Goal: Information Seeking & Learning: Learn about a topic

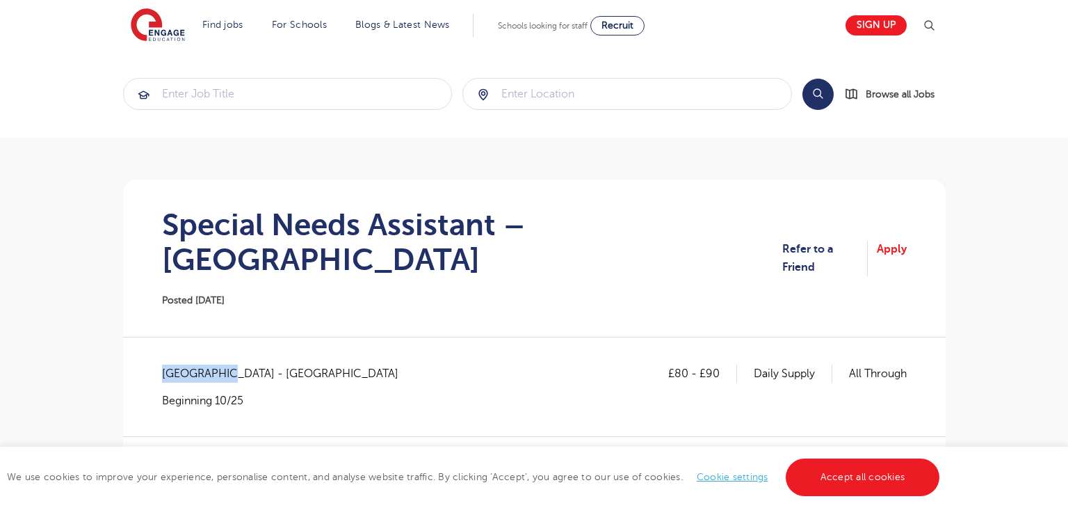
drag, startPoint x: 163, startPoint y: 337, endPoint x: 220, endPoint y: 337, distance: 56.3
click at [220, 364] on span "East Sussex - Eastbourne" at bounding box center [287, 373] width 250 height 18
copy span "East Sussex"
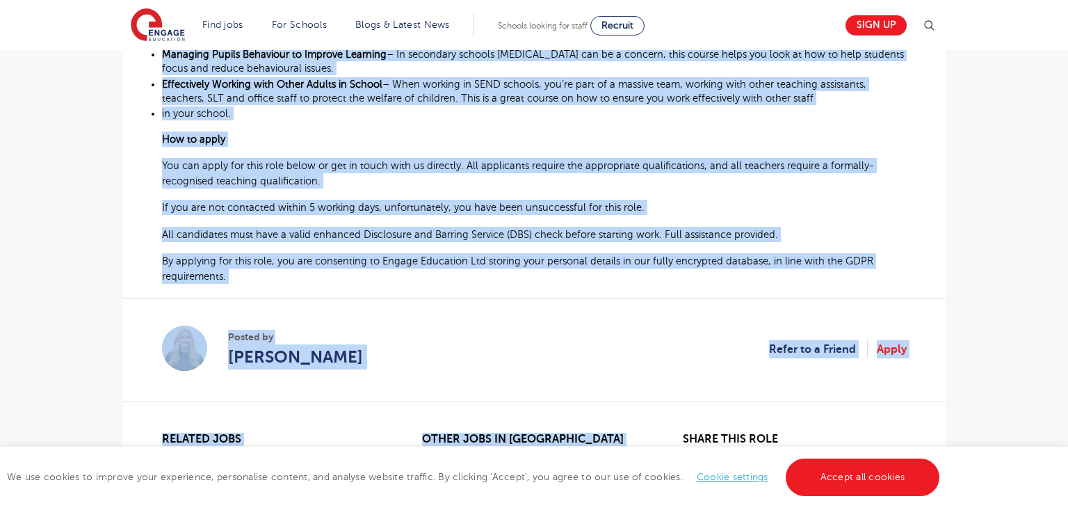
scroll to position [1193, 0]
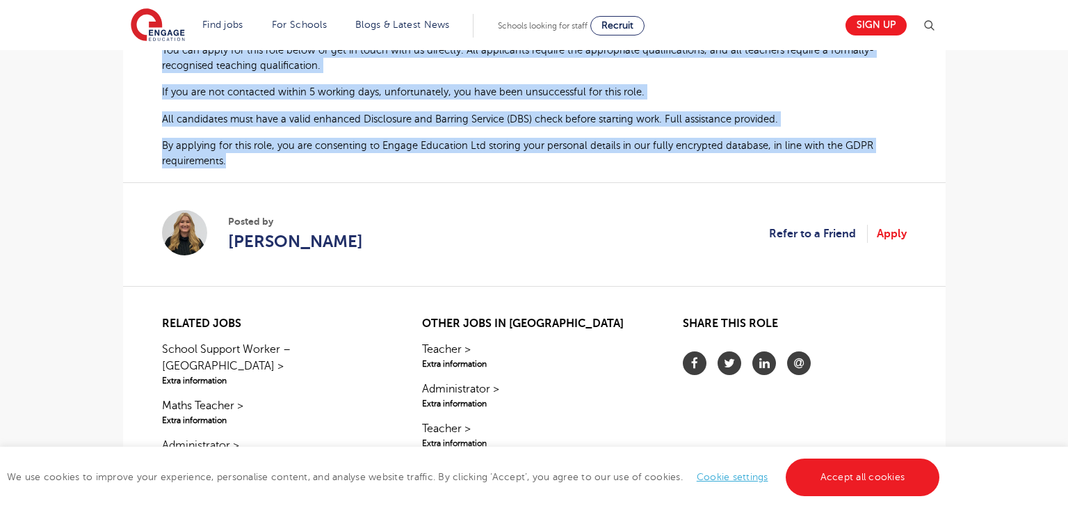
drag, startPoint x: 165, startPoint y: 269, endPoint x: 269, endPoint y: 129, distance: 174.0
copy div "Special Needs Support needed for a welcoming and growing school in Eastbourne T…"
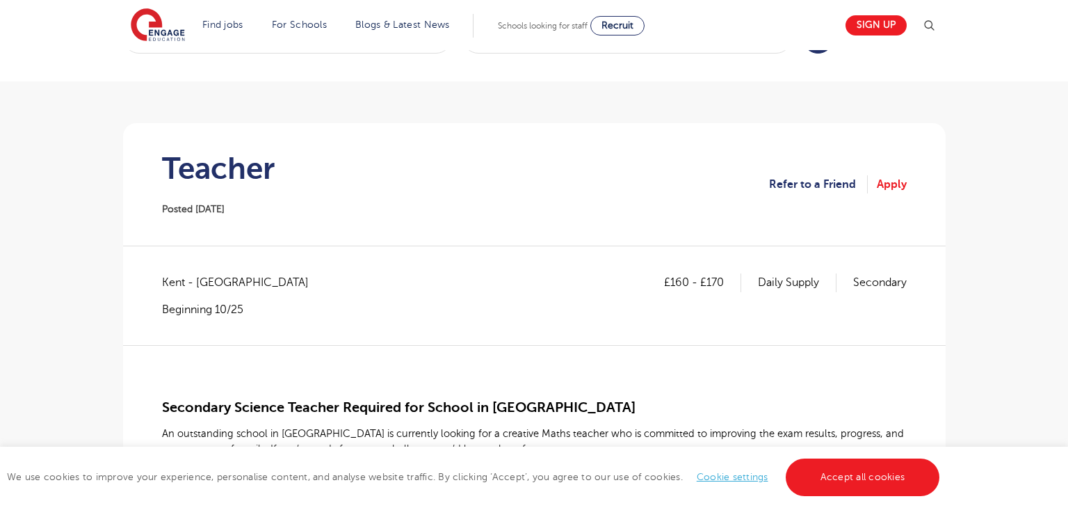
scroll to position [108, 0]
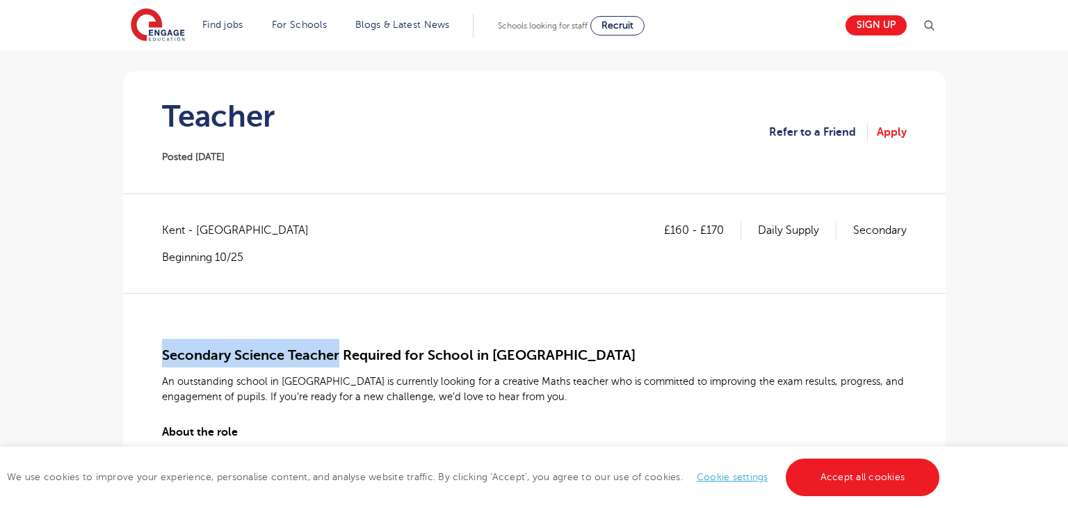
drag, startPoint x: 196, startPoint y: 351, endPoint x: 335, endPoint y: 355, distance: 139.1
click at [337, 355] on span "Secondary Science Teacher Required for School in Cantervury" at bounding box center [398, 355] width 473 height 16
copy span "Secondary Science Teache"
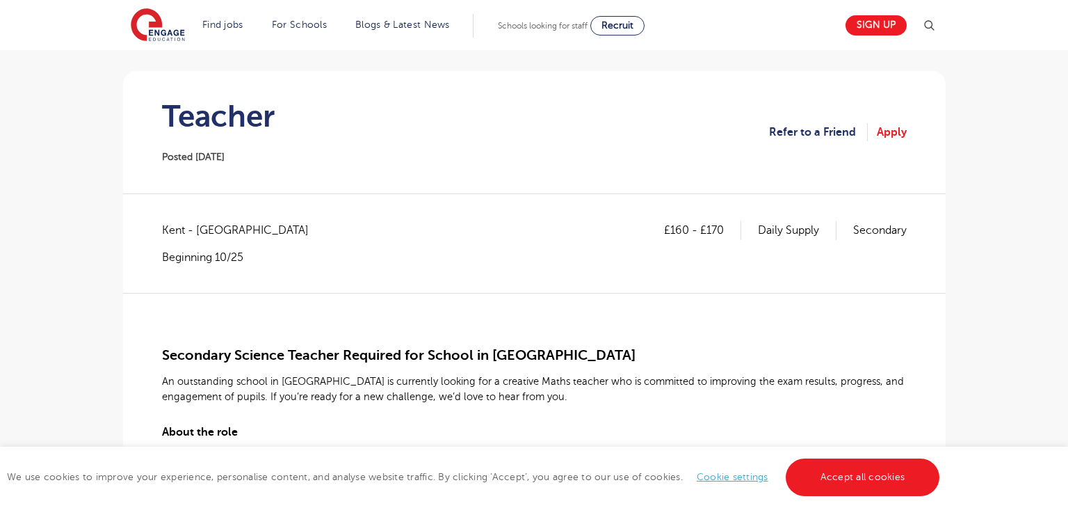
click at [171, 228] on span "Kent - Canterbury" at bounding box center [242, 230] width 161 height 18
copy span "Kent"
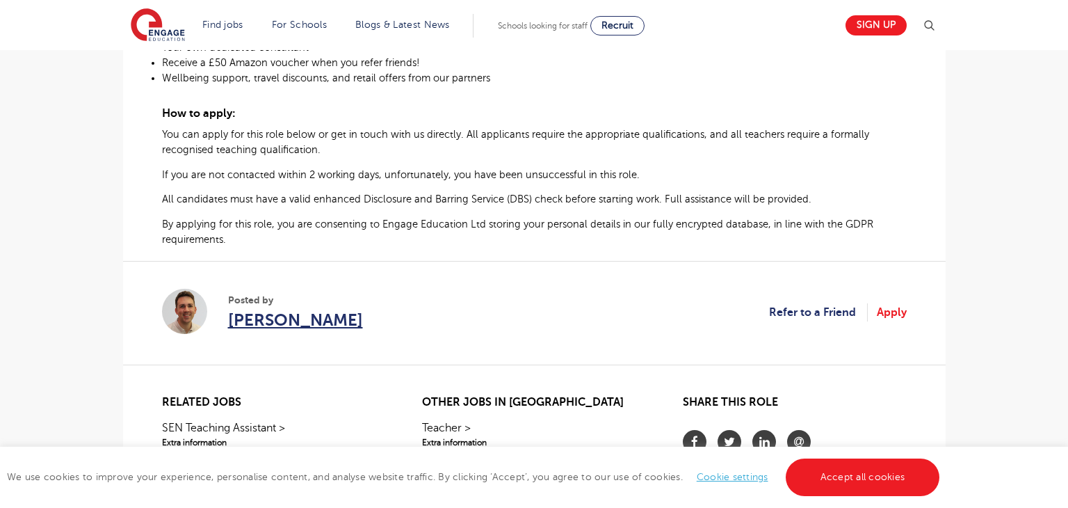
scroll to position [813, 0]
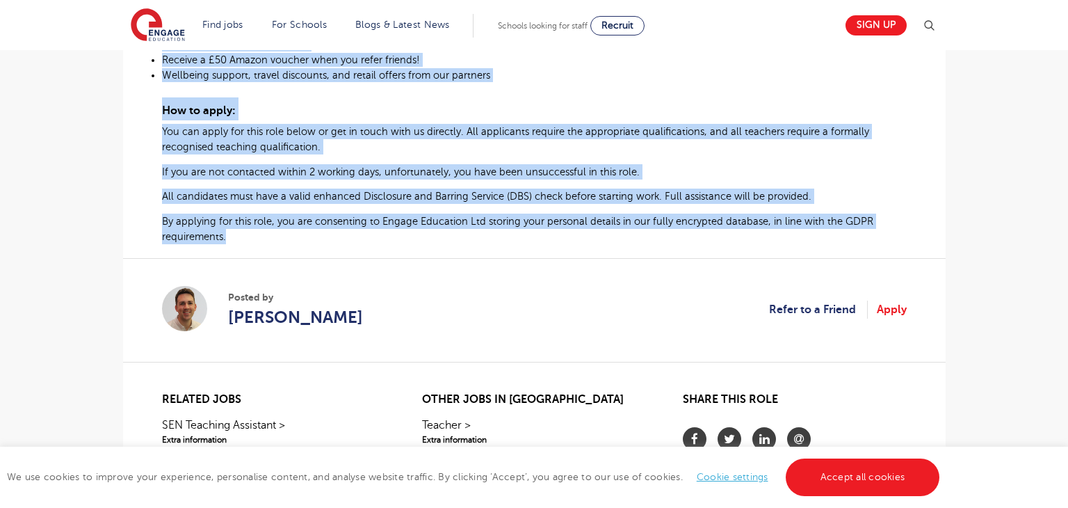
drag, startPoint x: 164, startPoint y: 259, endPoint x: 233, endPoint y: 238, distance: 71.7
copy div "Secondary Science Teacher Required for School in Cantervury An outstanding scho…"
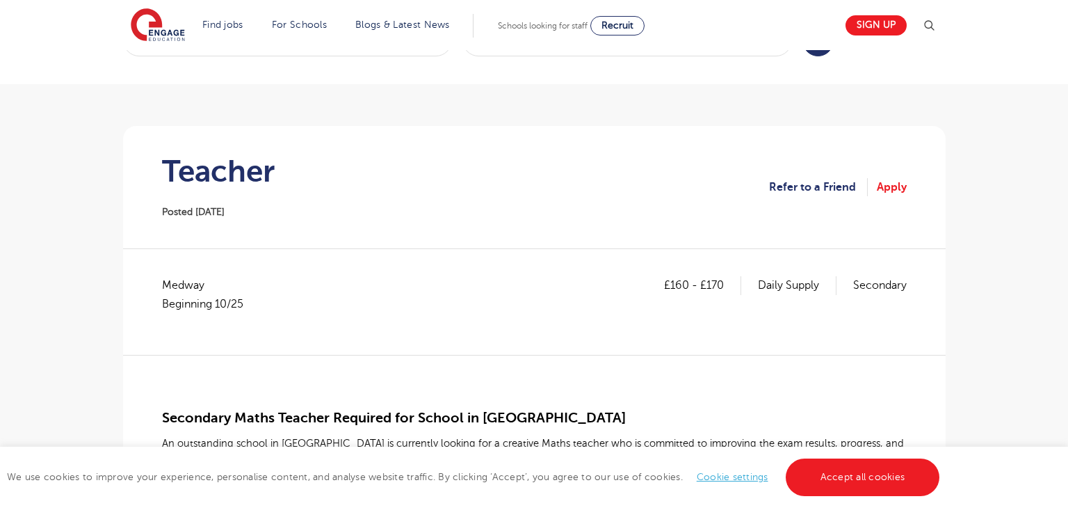
scroll to position [54, 0]
click at [216, 165] on h1 "Teacher" at bounding box center [218, 170] width 113 height 35
drag, startPoint x: 165, startPoint y: 412, endPoint x: 327, endPoint y: 413, distance: 162.7
click at [327, 413] on span "Secondary Maths Teacher Required for School in [GEOGRAPHIC_DATA]" at bounding box center [394, 417] width 464 height 16
copy span "Secondary Maths Teacher"
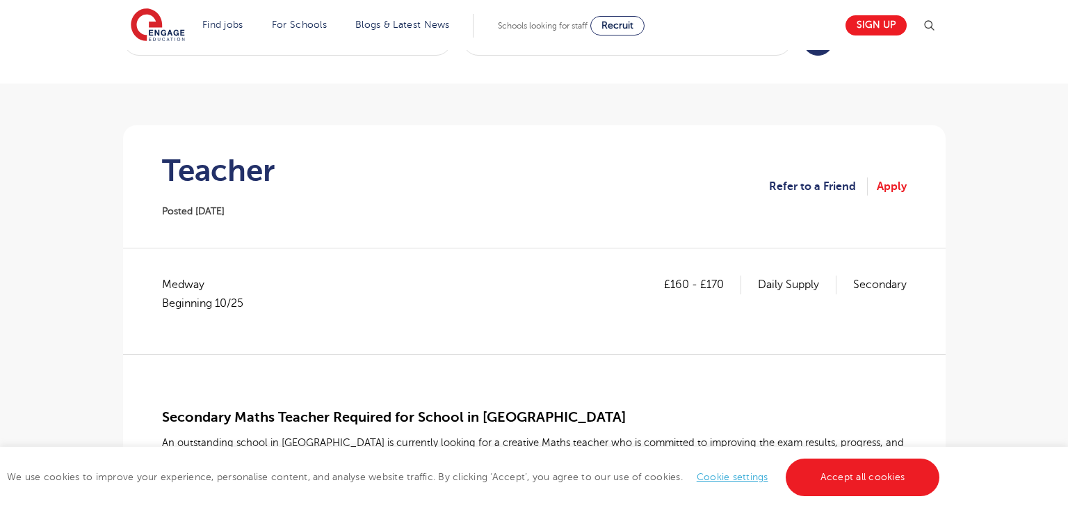
click at [179, 281] on span "Medway Beginning 10/25" at bounding box center [209, 293] width 95 height 37
copy span "Medway"
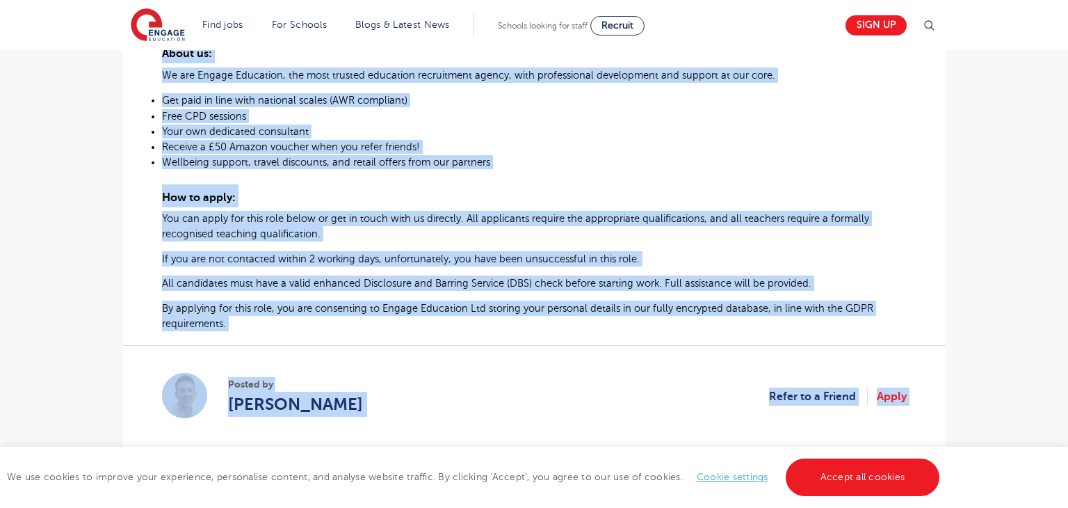
scroll to position [757, 0]
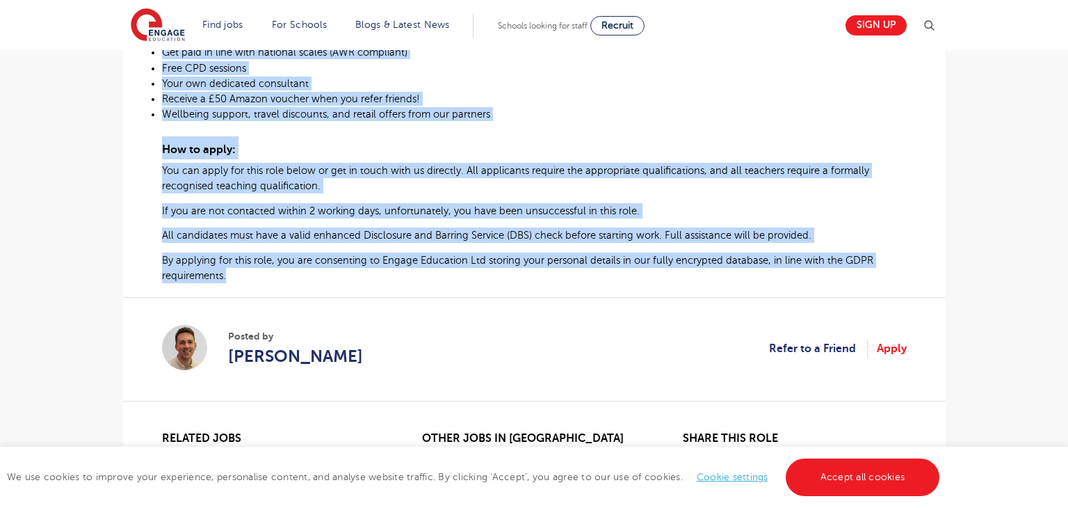
drag, startPoint x: 163, startPoint y: 230, endPoint x: 237, endPoint y: 278, distance: 88.5
copy div "Loremipsu Dolor Sitamet Consecte adi Elitse do Eiusmodtem In utlaboreetd magnaa…"
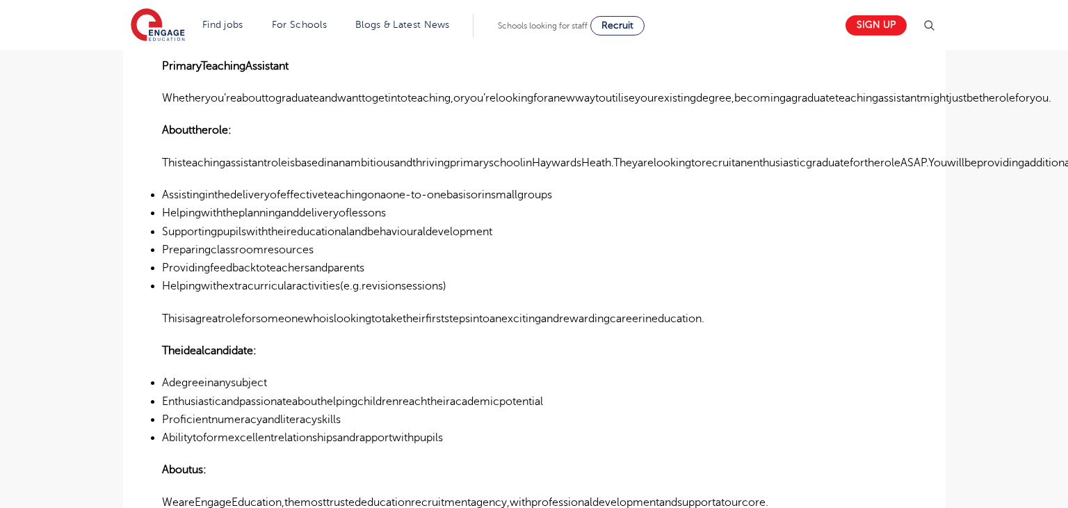
scroll to position [394, 0]
